Goal: Communication & Community: Answer question/provide support

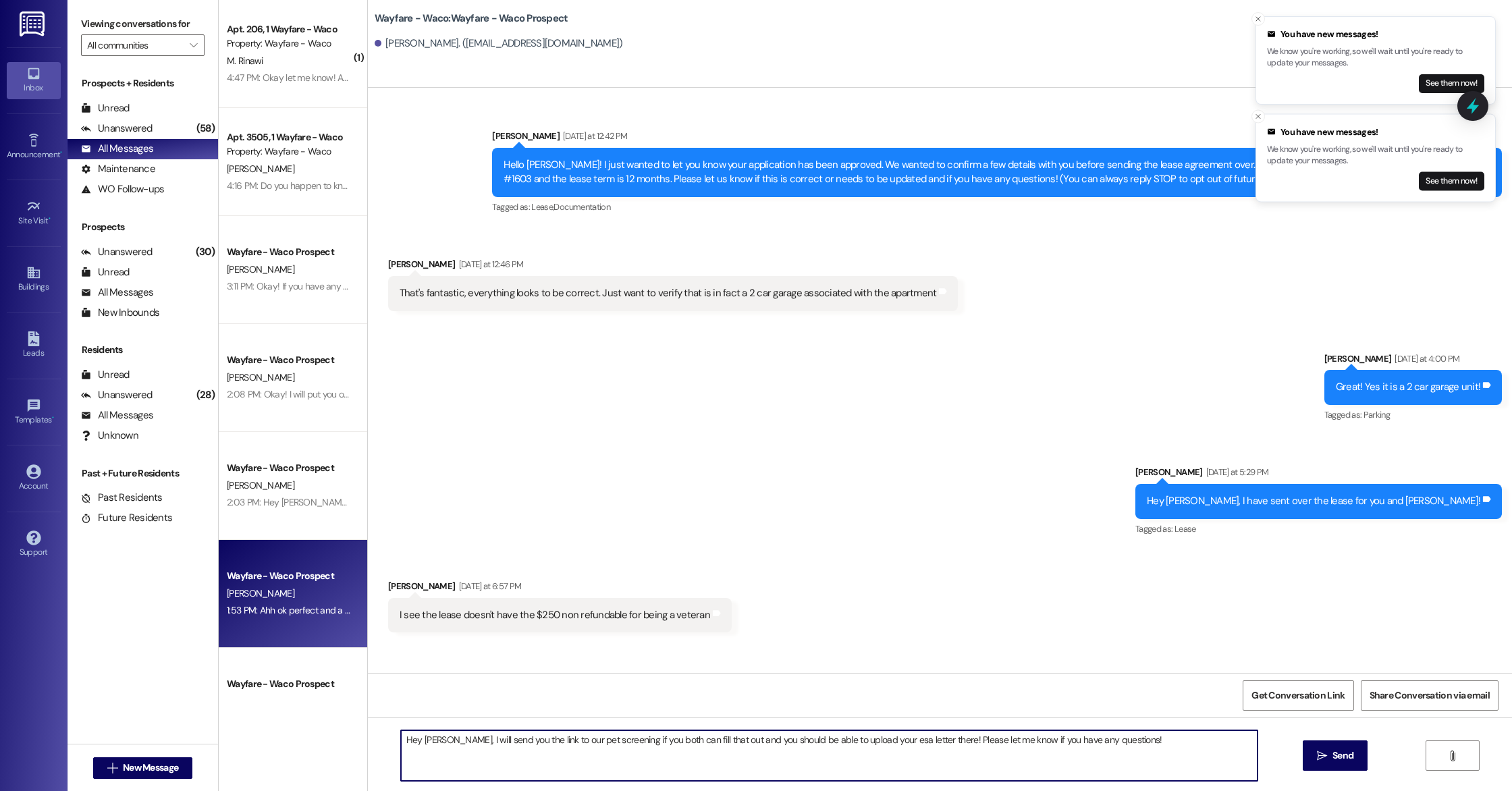
scroll to position [158, 0]
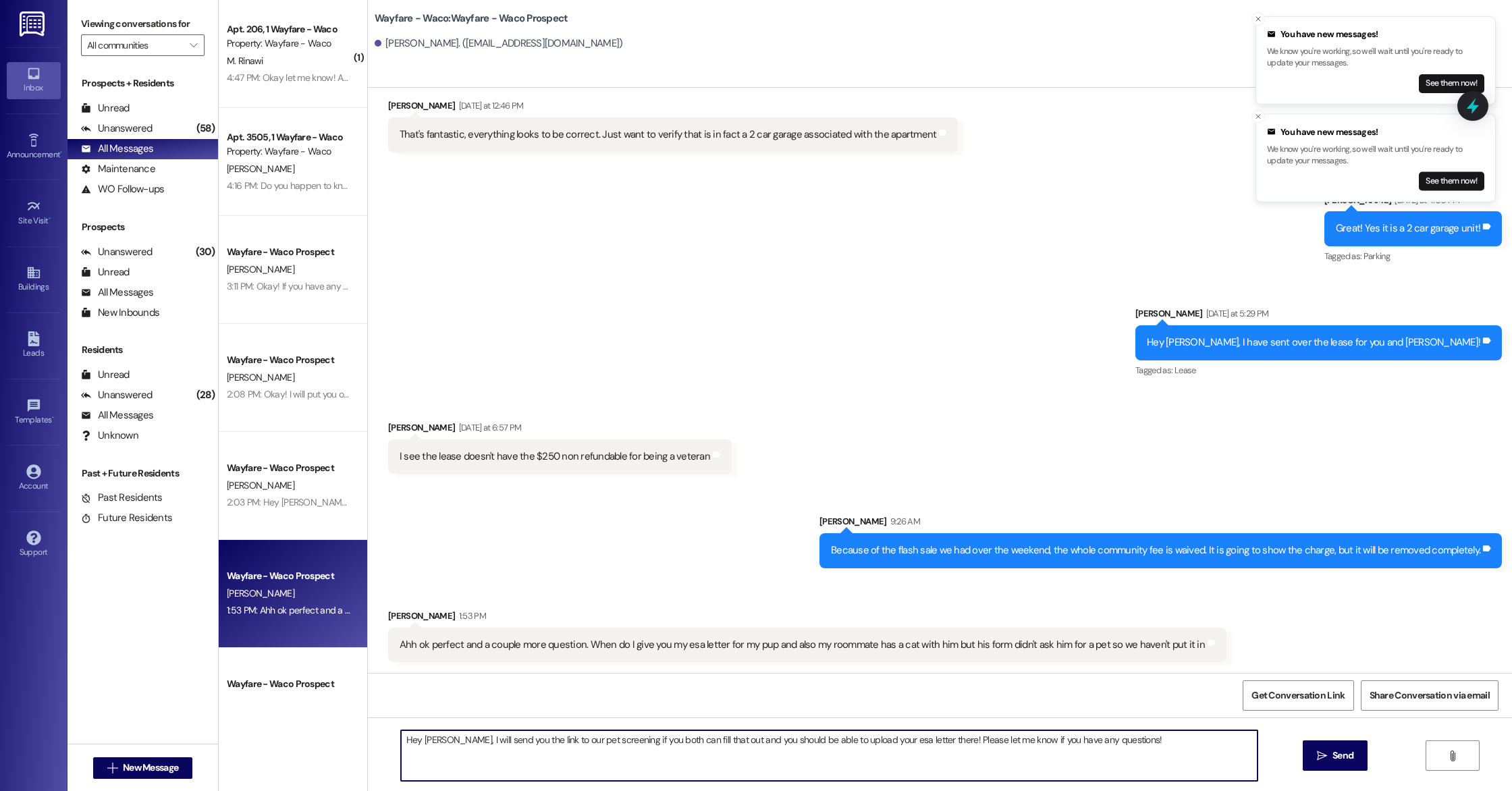
click at [709, 744] on textarea "Hey [PERSON_NAME], I will send you the link to our pet screening if you both ca…" at bounding box center [828, 755] width 856 height 51
click at [1220, 747] on textarea "Hey [PERSON_NAME], I will send you the link to our pet screening if you both ca…" at bounding box center [828, 755] width 856 height 51
click at [646, 744] on textarea "Hey [PERSON_NAME], I will send you the link to our pet screening if you both ca…" at bounding box center [828, 755] width 856 height 51
type textarea "Hey [PERSON_NAME], I will send you the link to our pet screening if you can fil…"
click at [1332, 767] on button " Send" at bounding box center [1335, 755] width 65 height 30
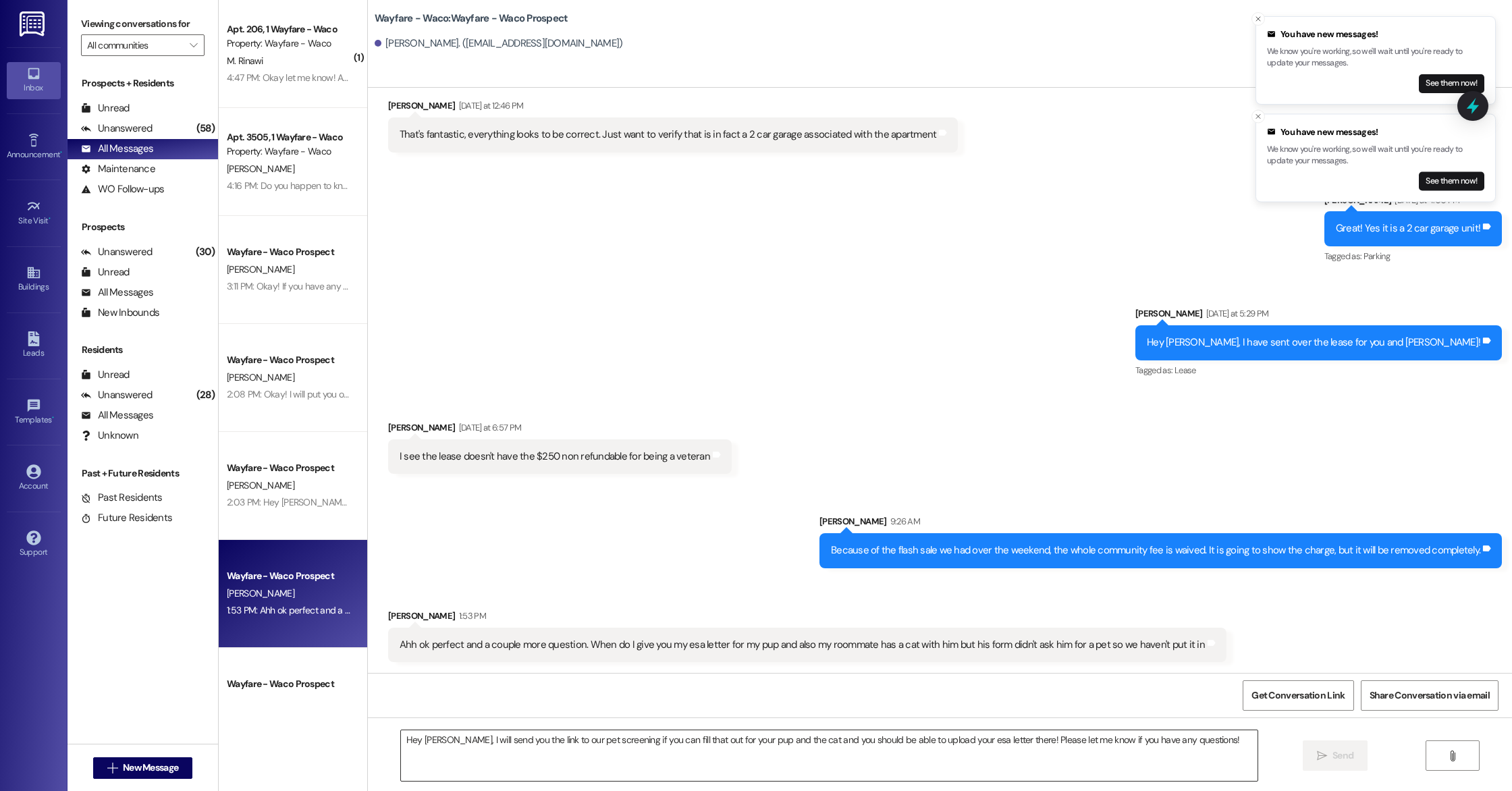
scroll to position [158, 0]
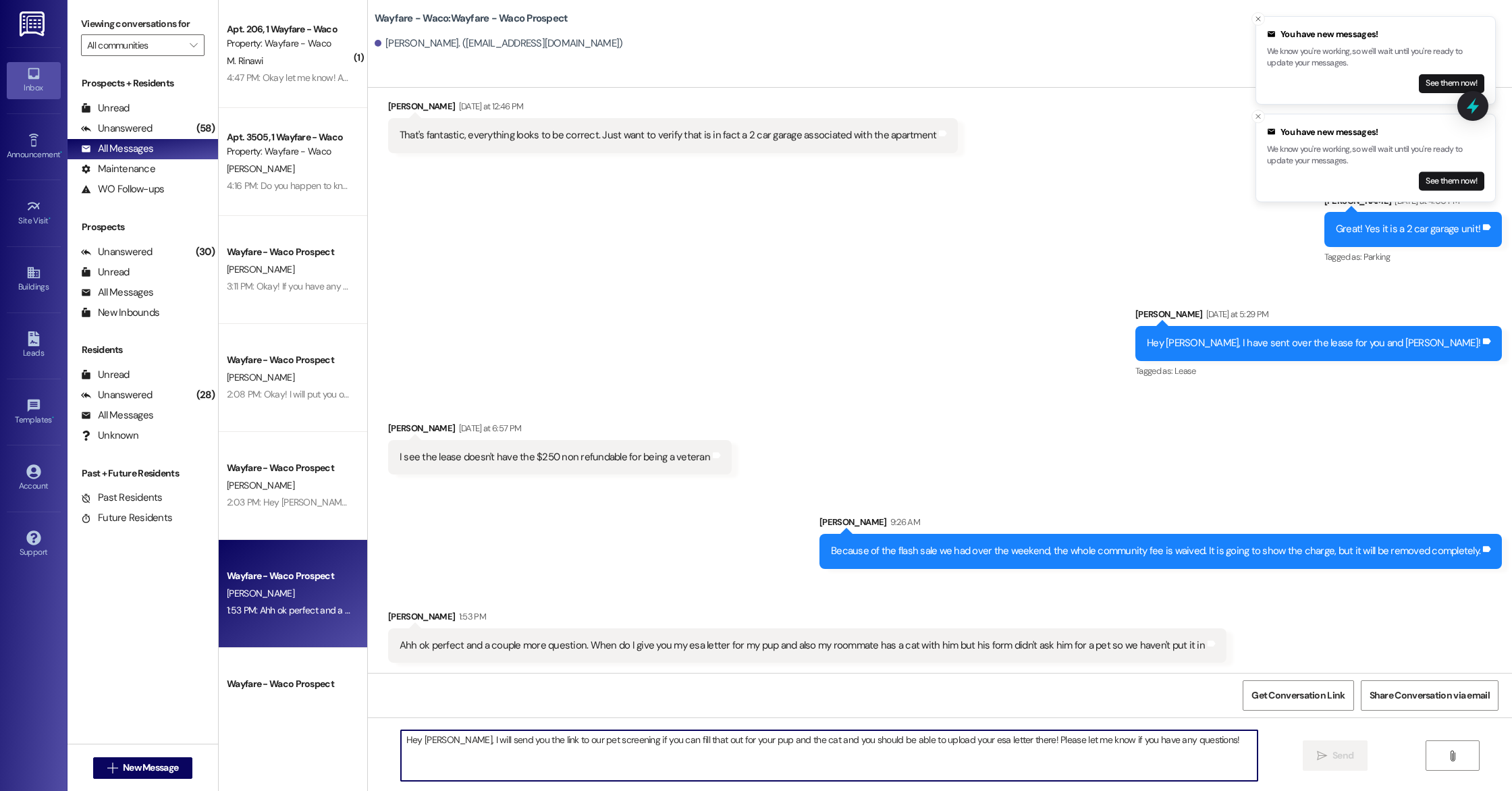
click at [488, 747] on textarea "Hey [PERSON_NAME], I will send you the link to our pet screening if you can fil…" at bounding box center [828, 755] width 856 height 51
paste textarea "[URL][DOMAIN_NAME]"
type textarea "[URL][DOMAIN_NAME]"
click at [1326, 754] on span " Send" at bounding box center [1335, 755] width 42 height 14
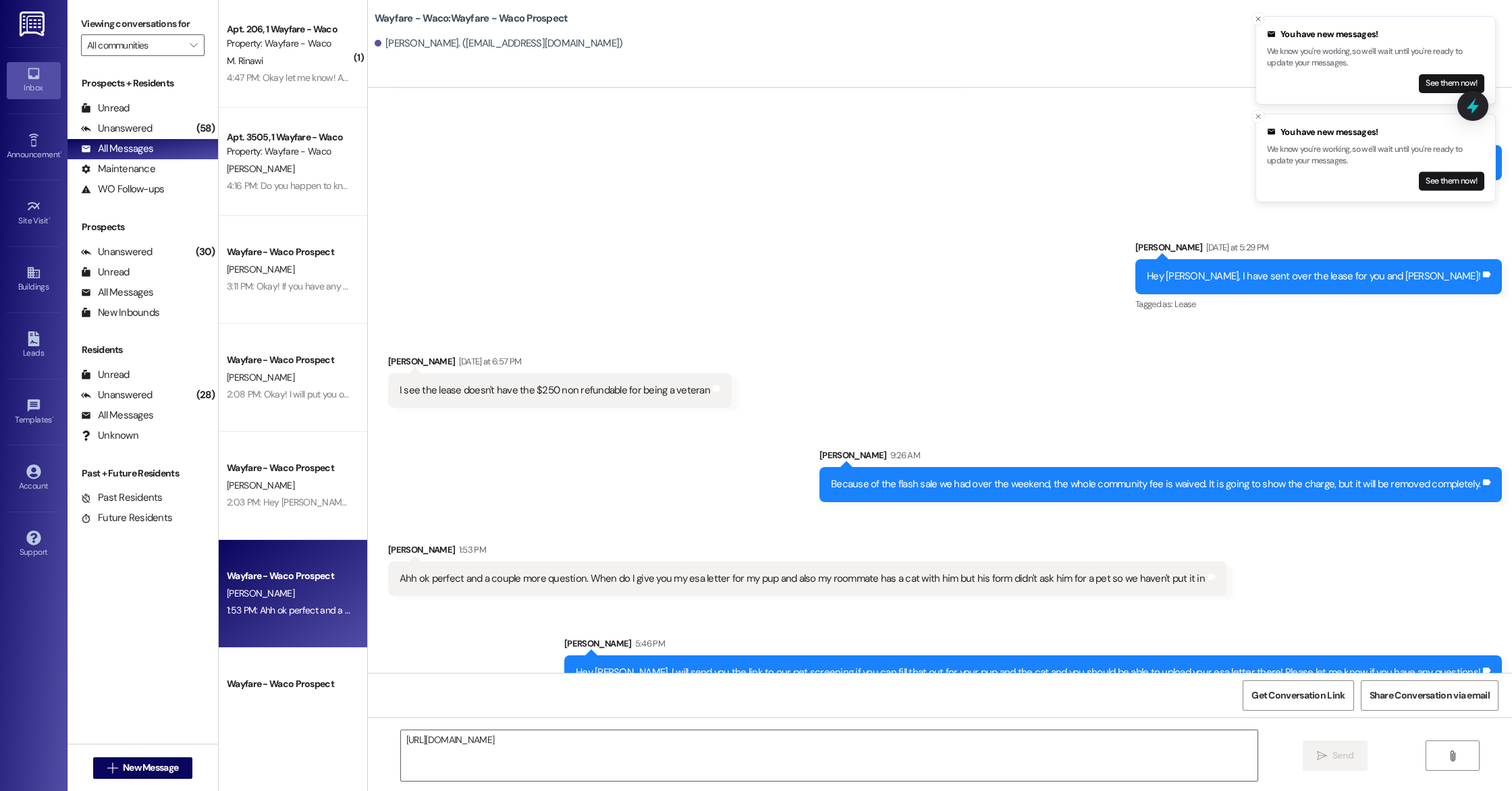
scroll to position [346, 0]
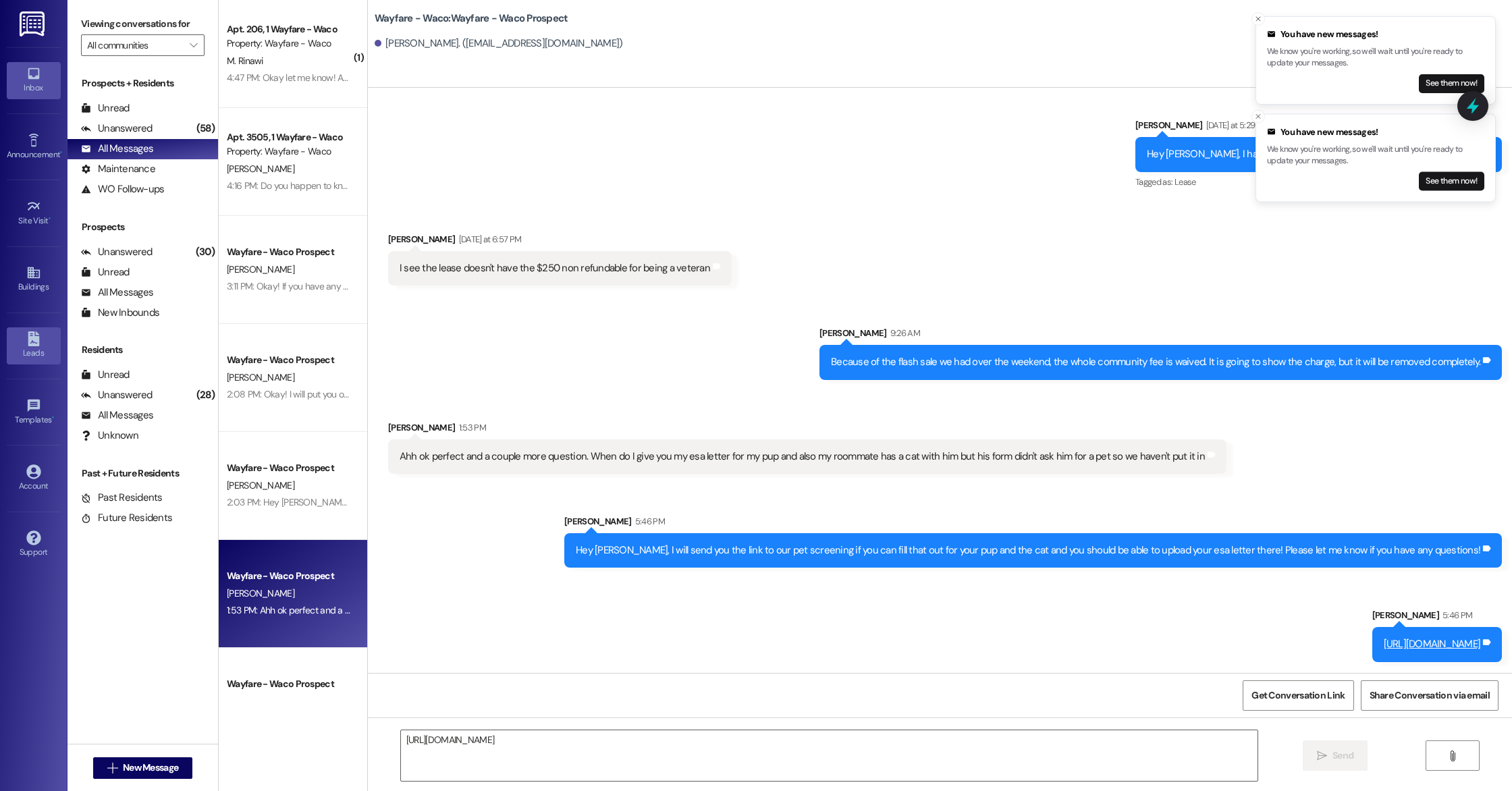
click at [39, 340] on icon at bounding box center [34, 339] width 15 height 15
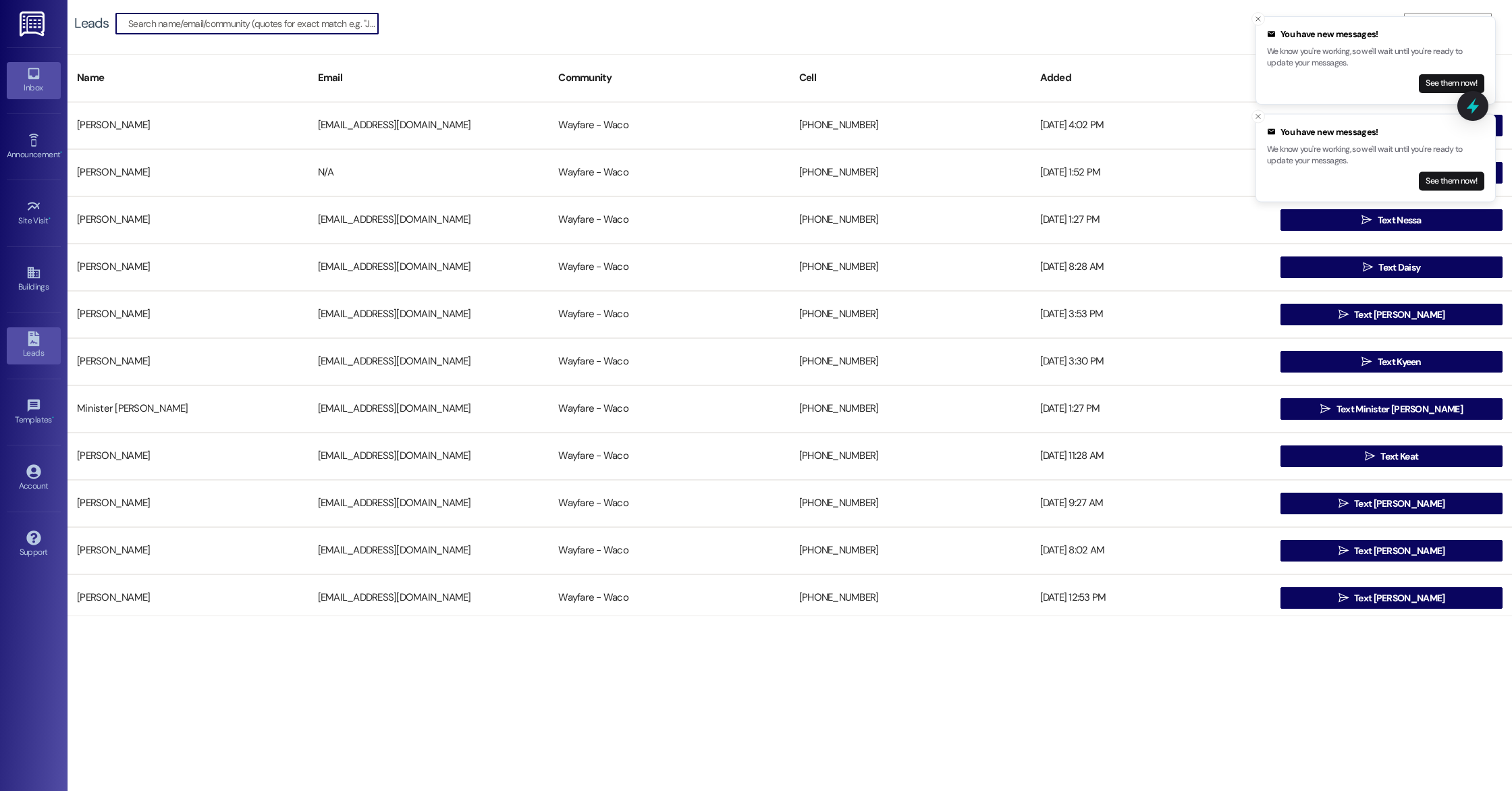
click at [36, 86] on div "Inbox" at bounding box center [34, 88] width 68 height 14
